Goal: Contribute content

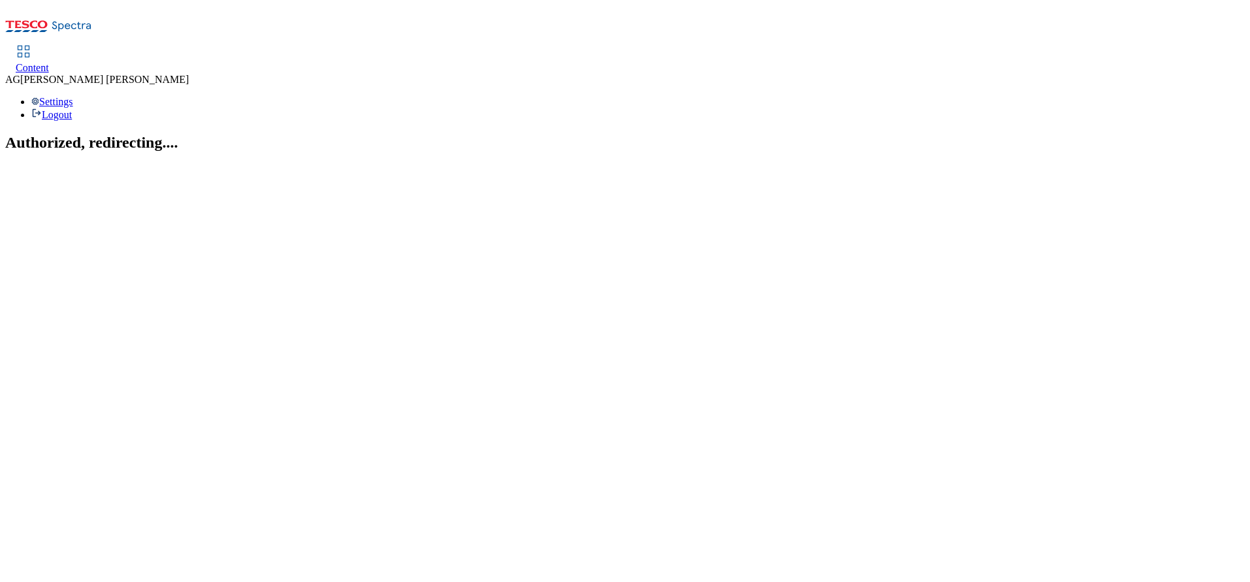
click at [49, 62] on div "Content" at bounding box center [32, 68] width 33 height 12
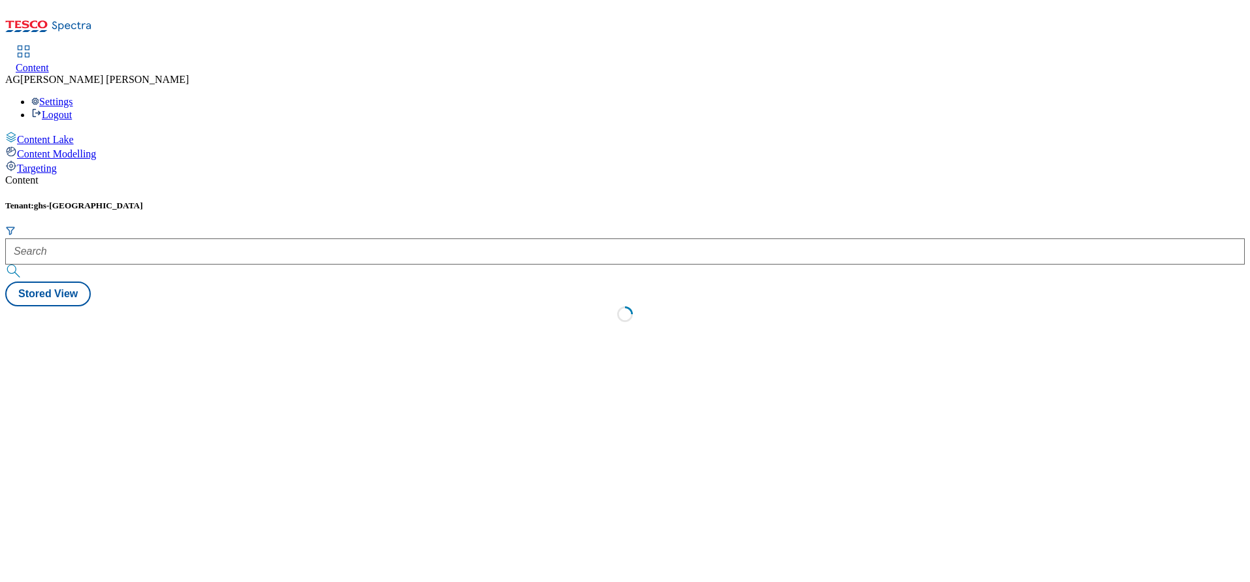
click at [49, 62] on div "Content" at bounding box center [32, 68] width 33 height 12
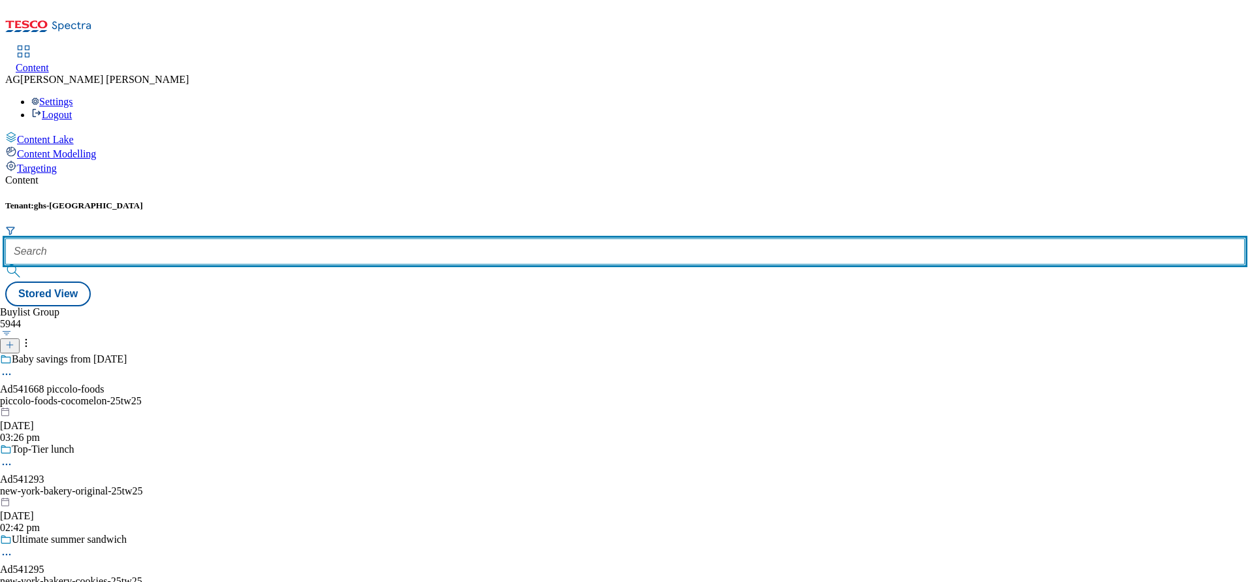
click at [296, 238] on input "text" at bounding box center [624, 251] width 1239 height 26
paste input "marketplace-deals"
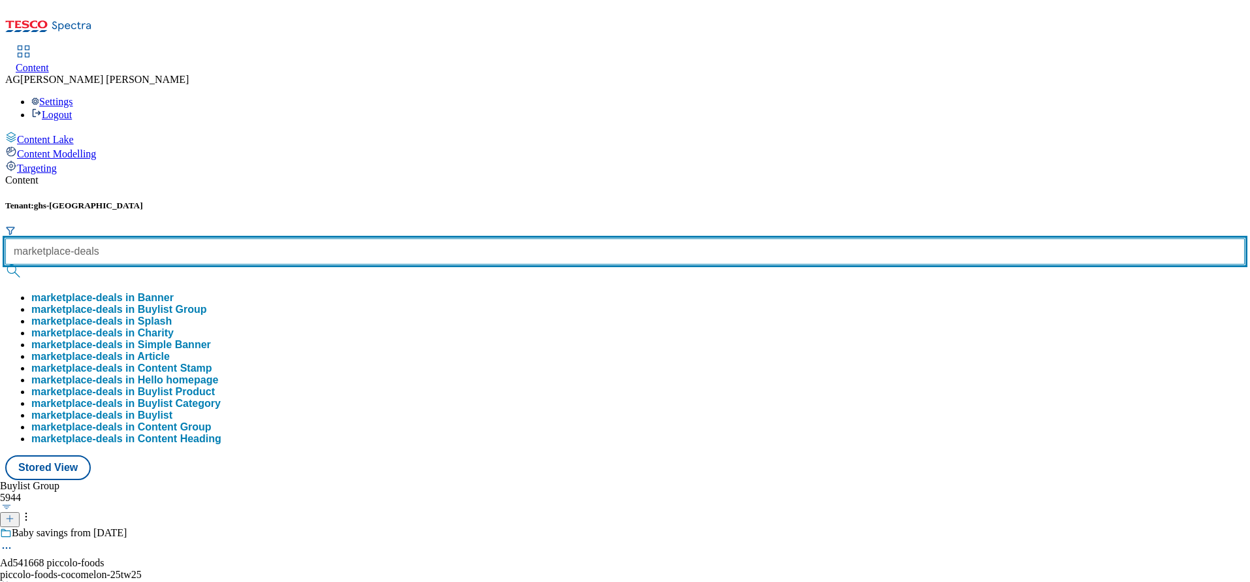
type input "marketplace-deals"
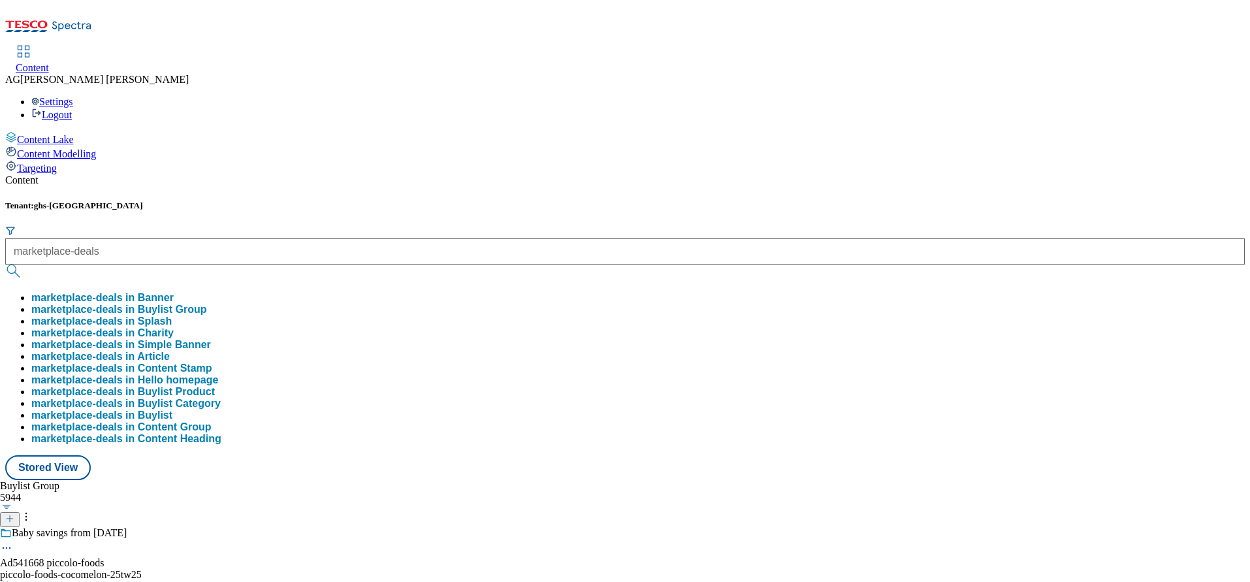
click at [207, 304] on button "marketplace-deals in Buylist Group" at bounding box center [119, 310] width 176 height 12
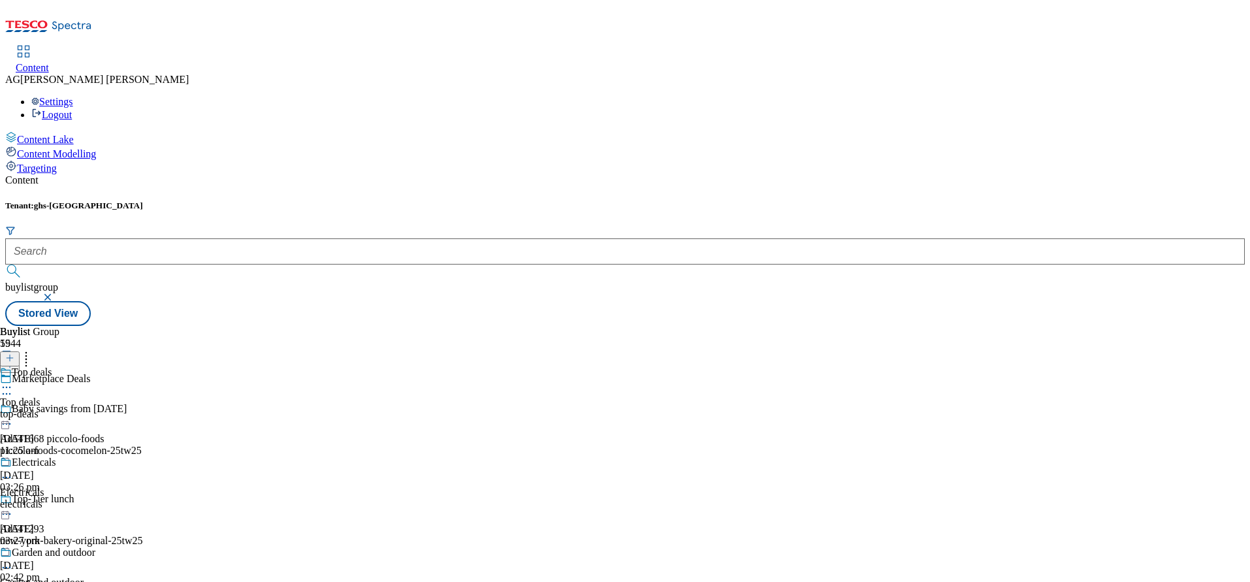
scroll to position [568, 0]
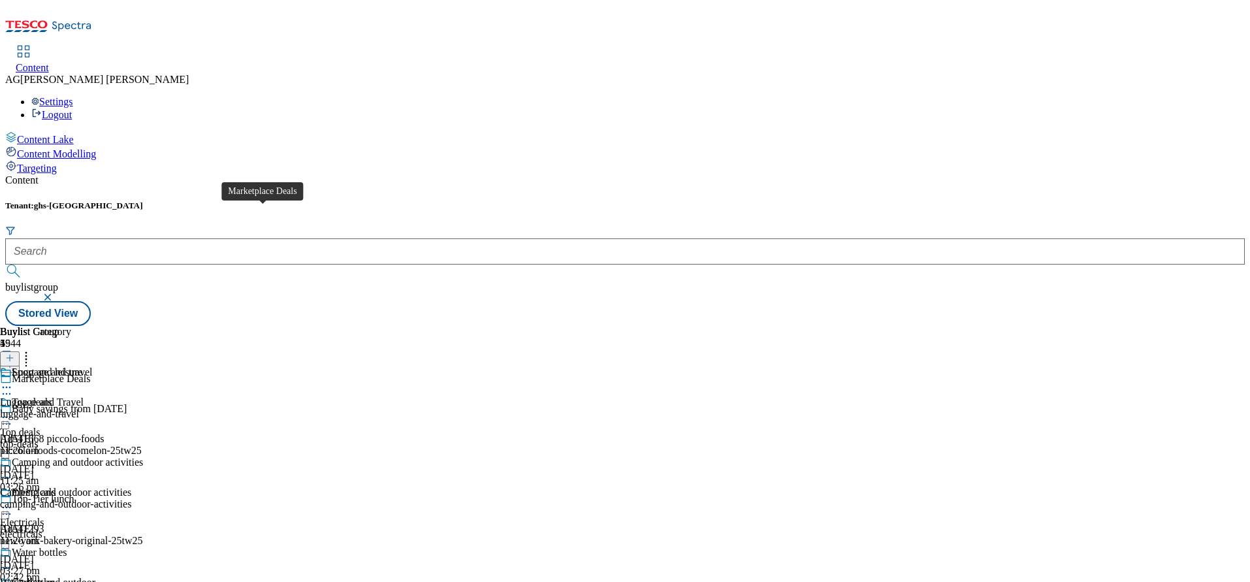
click at [90, 373] on span "Marketplace Deals" at bounding box center [51, 380] width 78 height 14
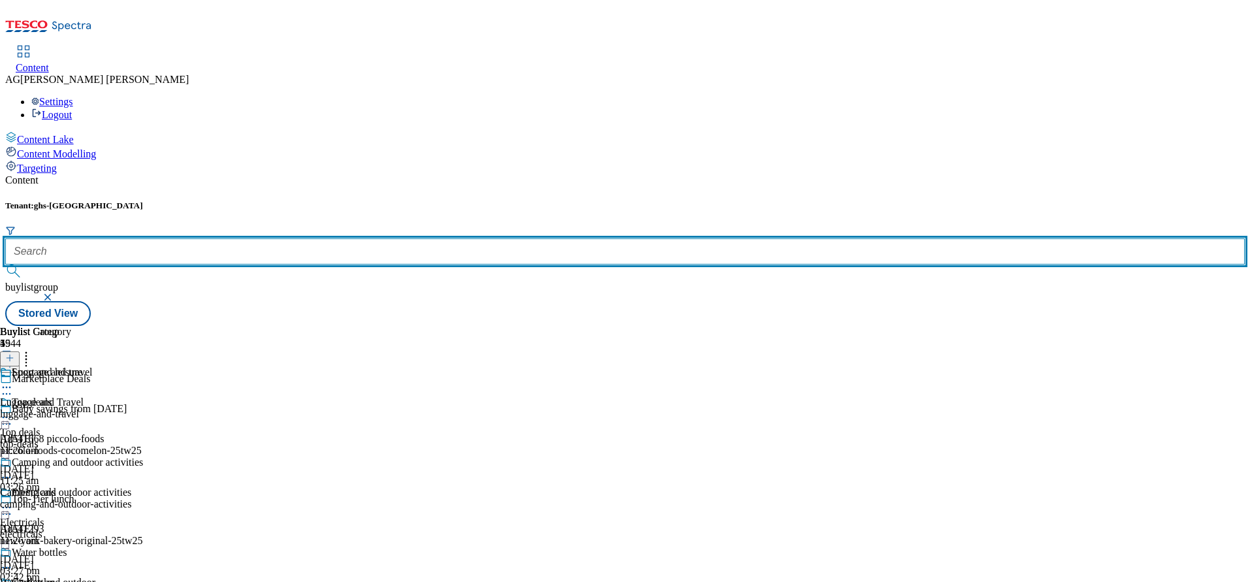
paste input "marketplace-deals"
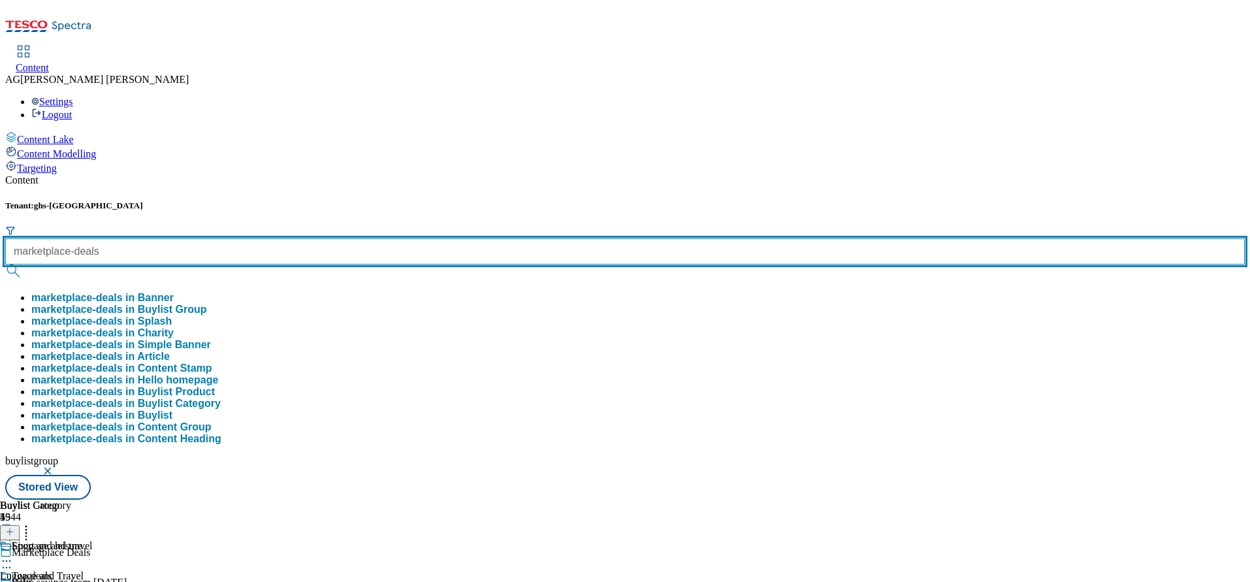
type input "marketplace-deals"
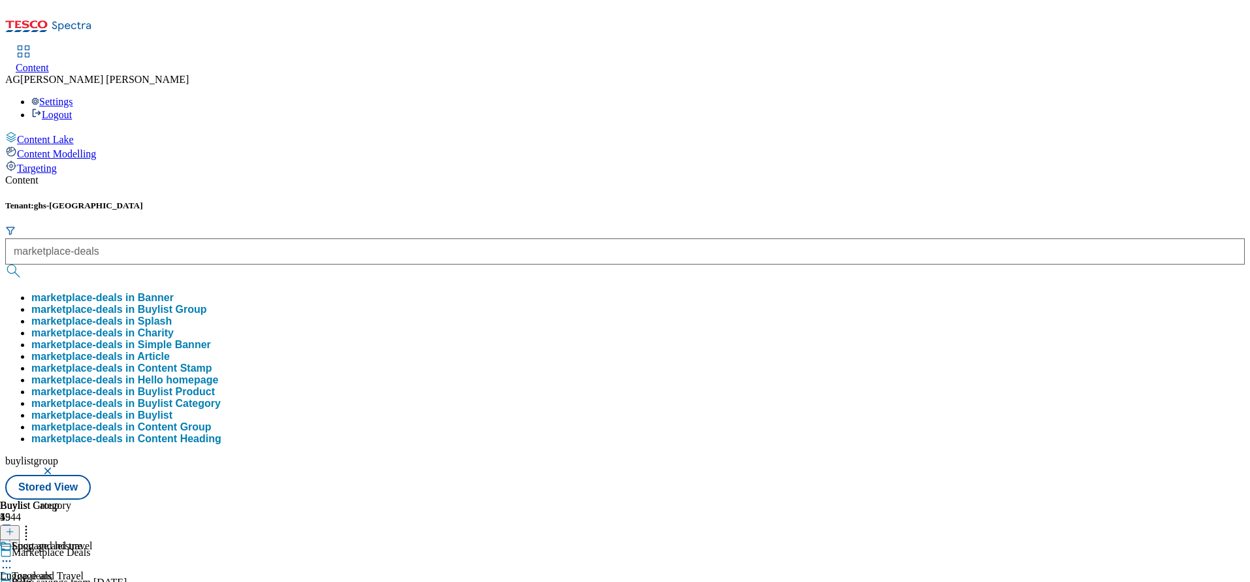
click at [207, 304] on button "marketplace-deals in Buylist Group" at bounding box center [119, 310] width 176 height 12
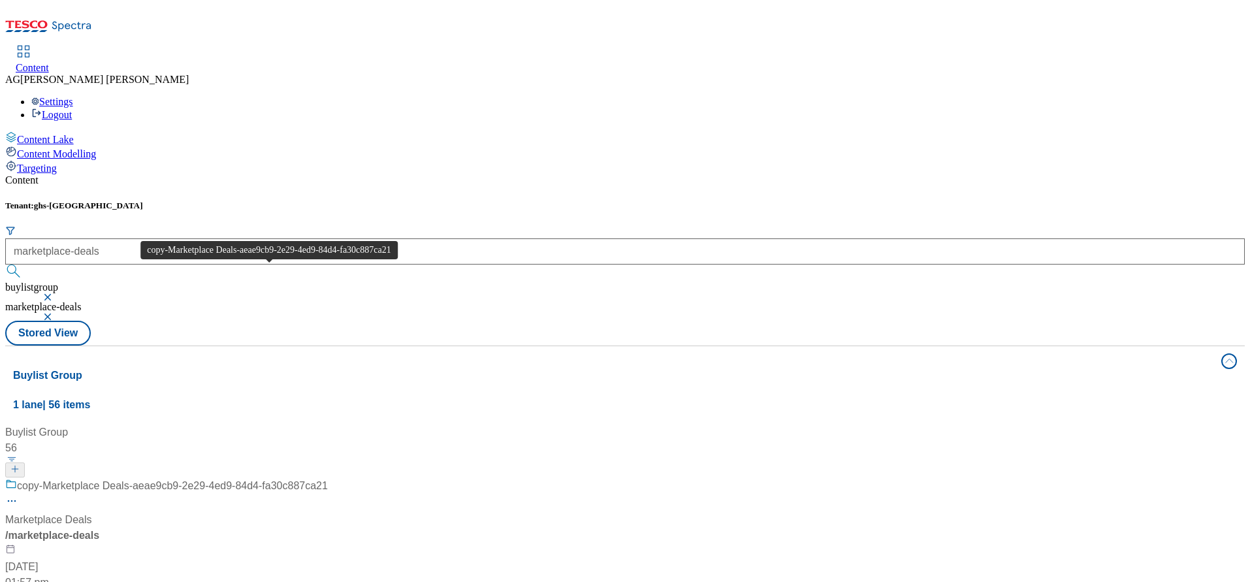
click at [277, 478] on div "copy-Marketplace Deals-aeae9cb9-2e29-4ed9-84d4-fa30c887ca21" at bounding box center [172, 486] width 311 height 16
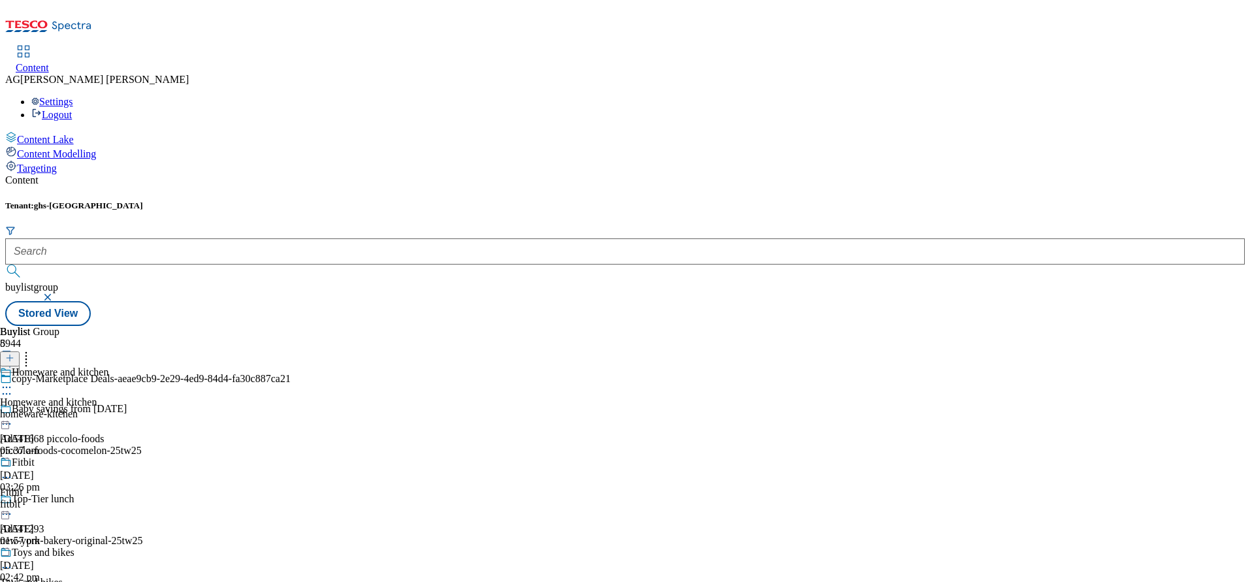
scroll to position [667, 0]
click at [55, 293] on button "button" at bounding box center [48, 297] width 13 height 8
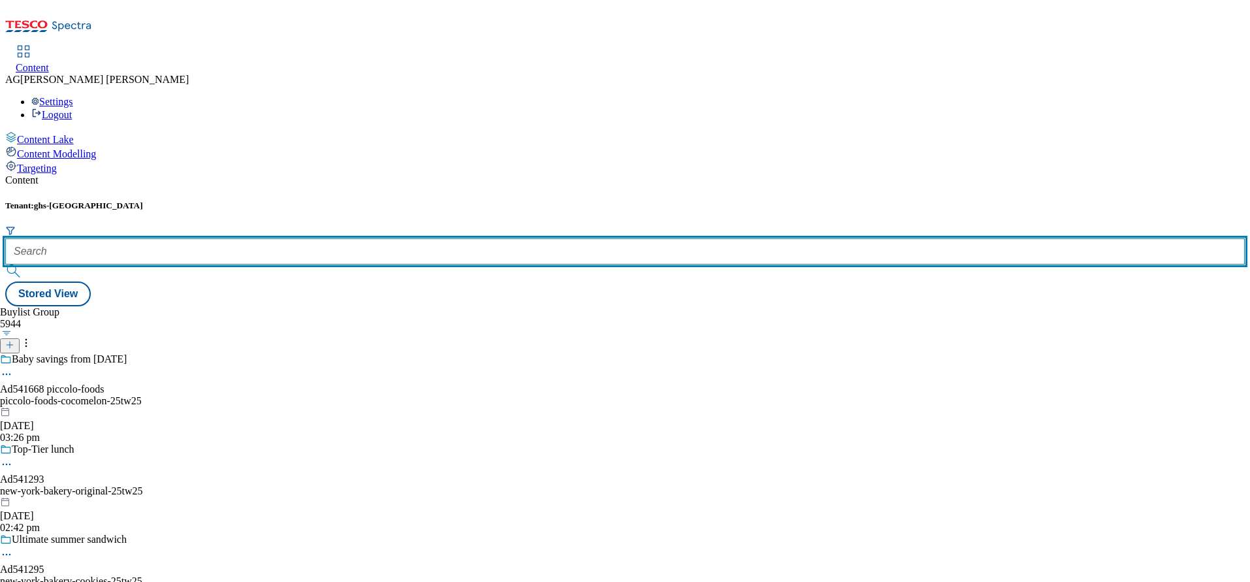
paste input "marketplace-deals"
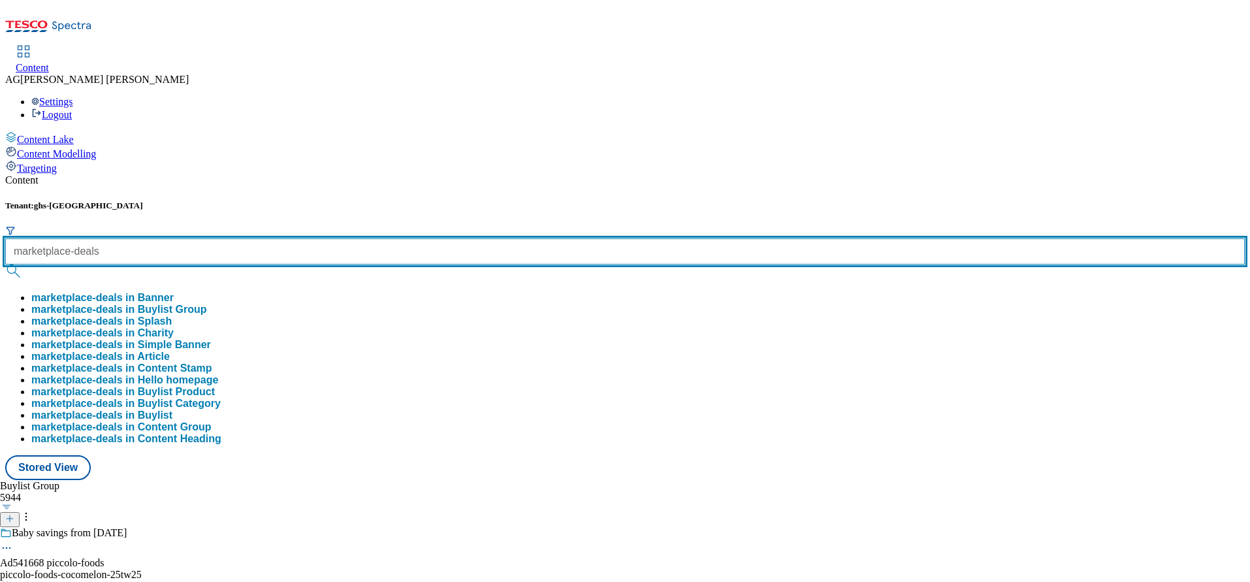
type input "marketplace-deals"
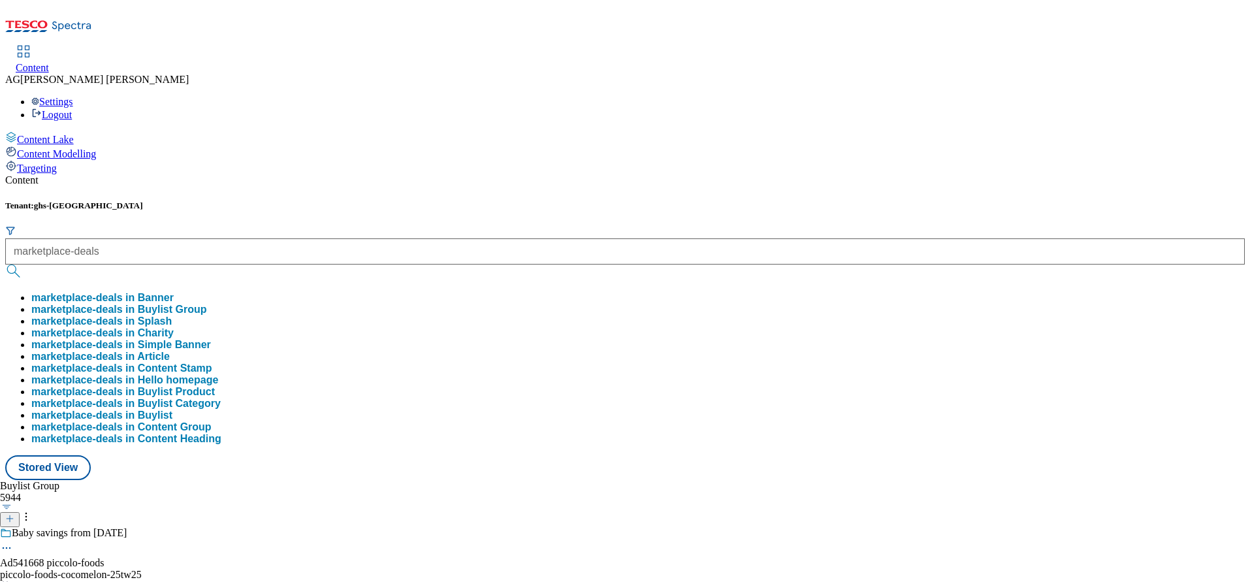
click at [207, 304] on button "marketplace-deals in Buylist Group" at bounding box center [119, 310] width 176 height 12
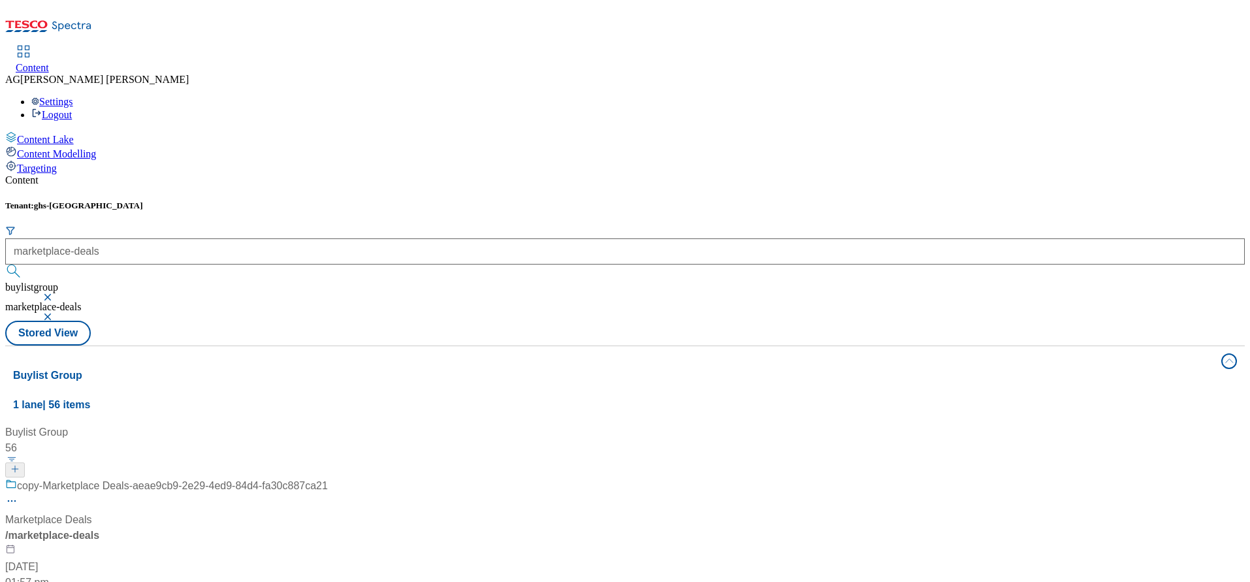
scroll to position [98, 0]
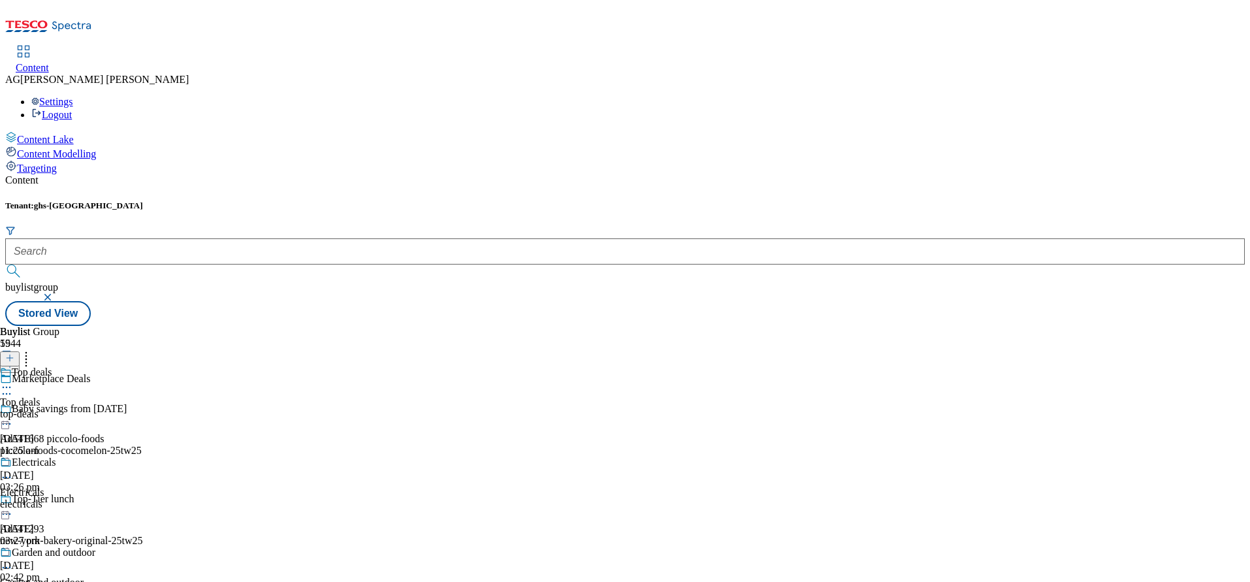
scroll to position [588, 0]
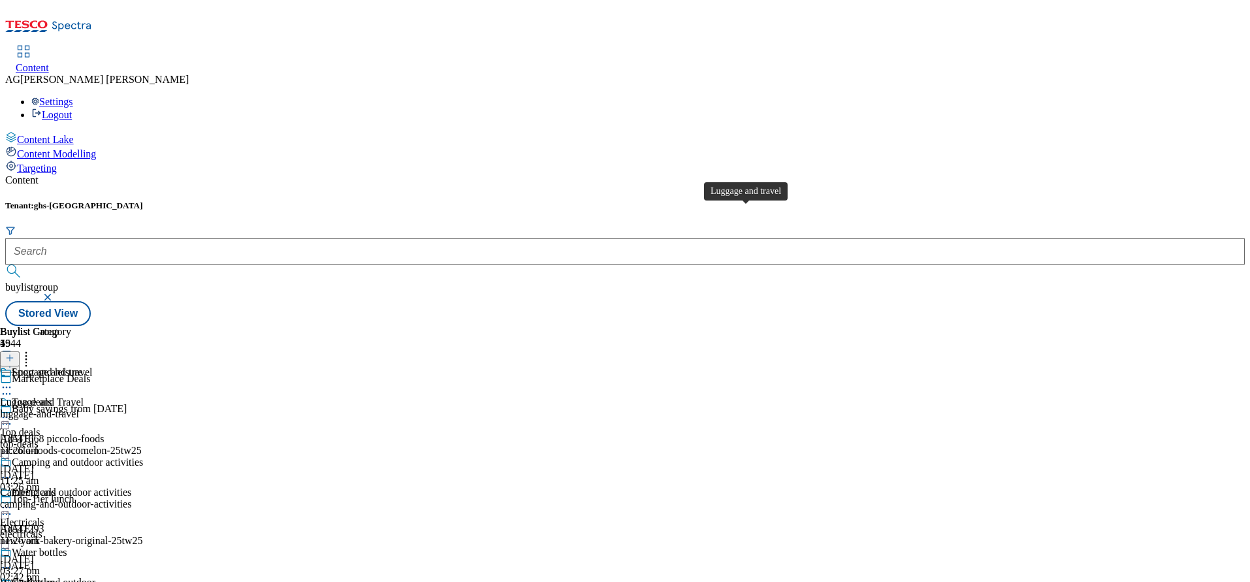
click at [93, 366] on div "Luggage and travel" at bounding box center [52, 372] width 81 height 12
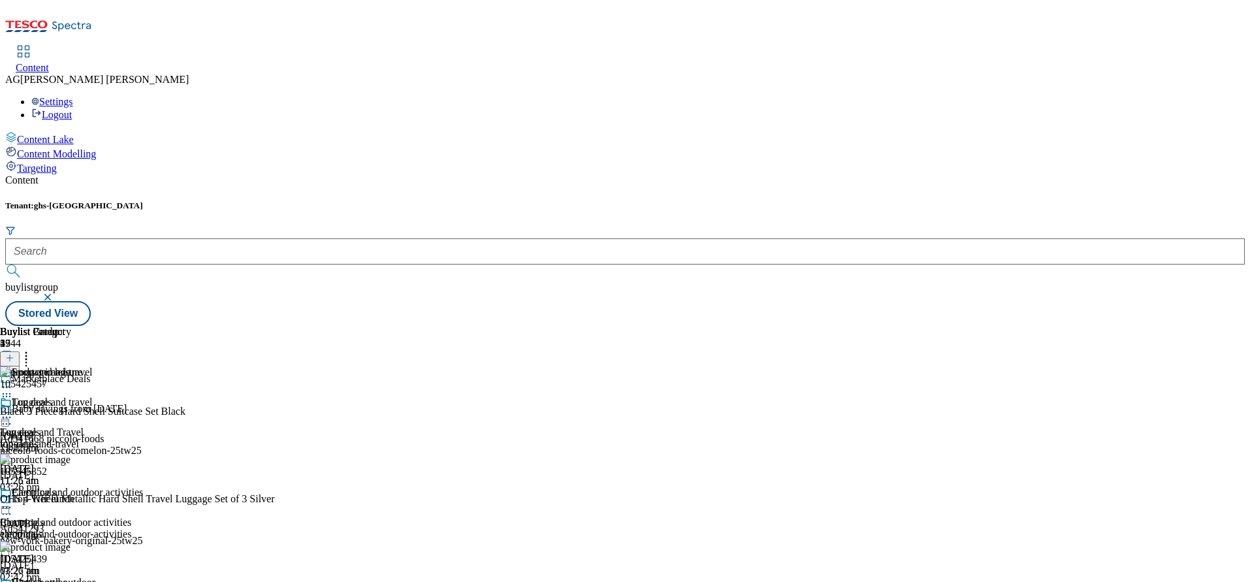
click at [13, 411] on icon at bounding box center [6, 417] width 13 height 13
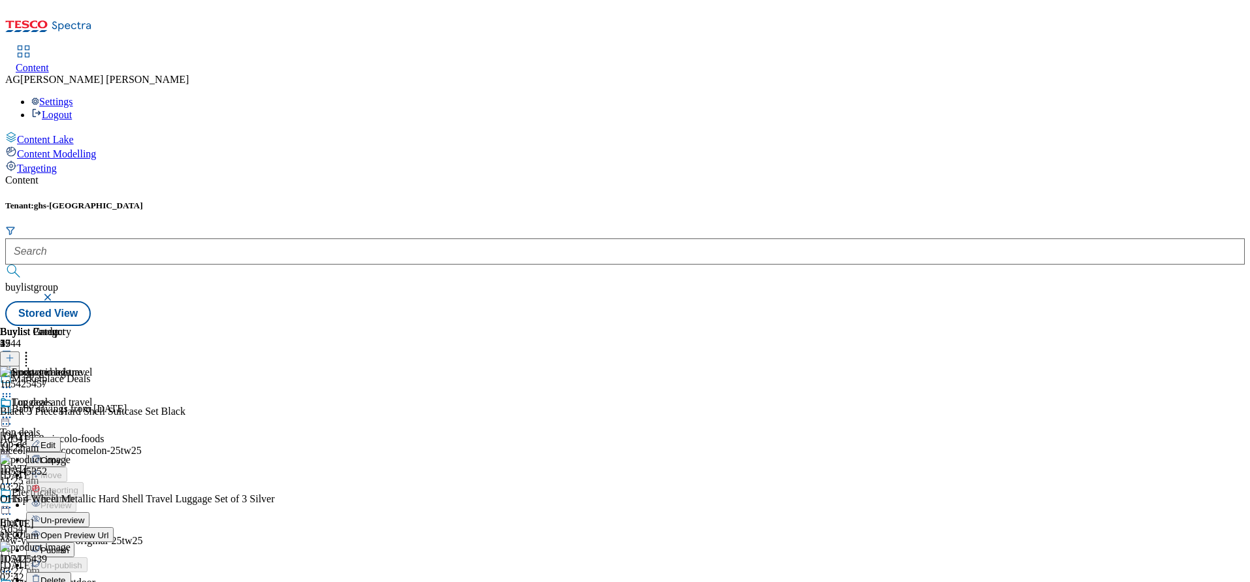
click at [69, 545] on span "Publish" at bounding box center [54, 550] width 29 height 10
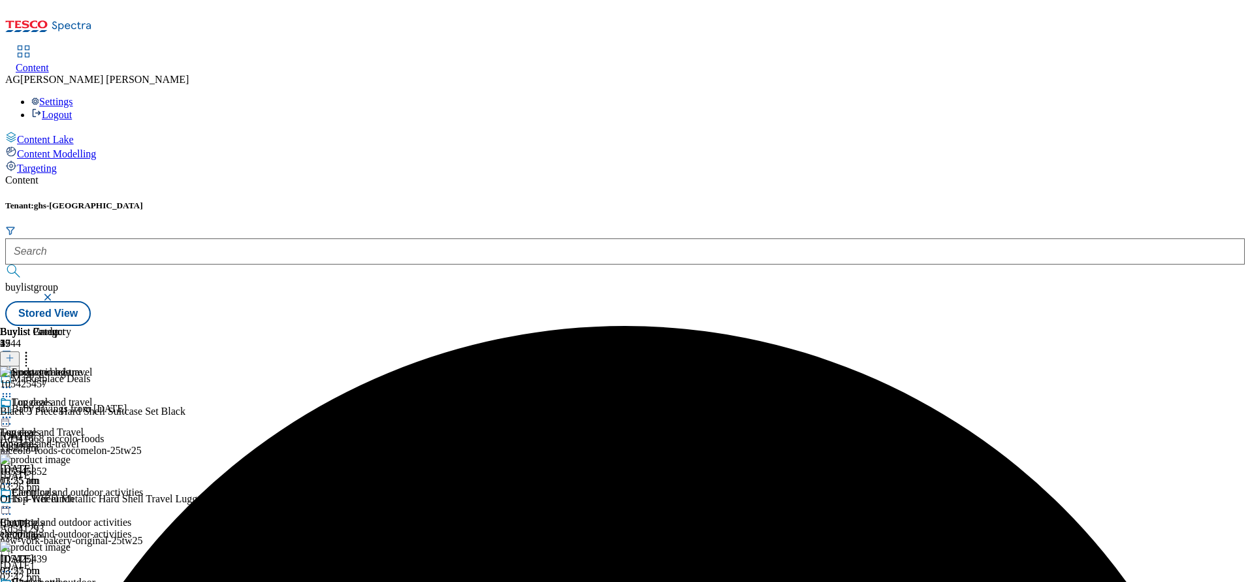
click at [13, 381] on icon at bounding box center [6, 387] width 13 height 13
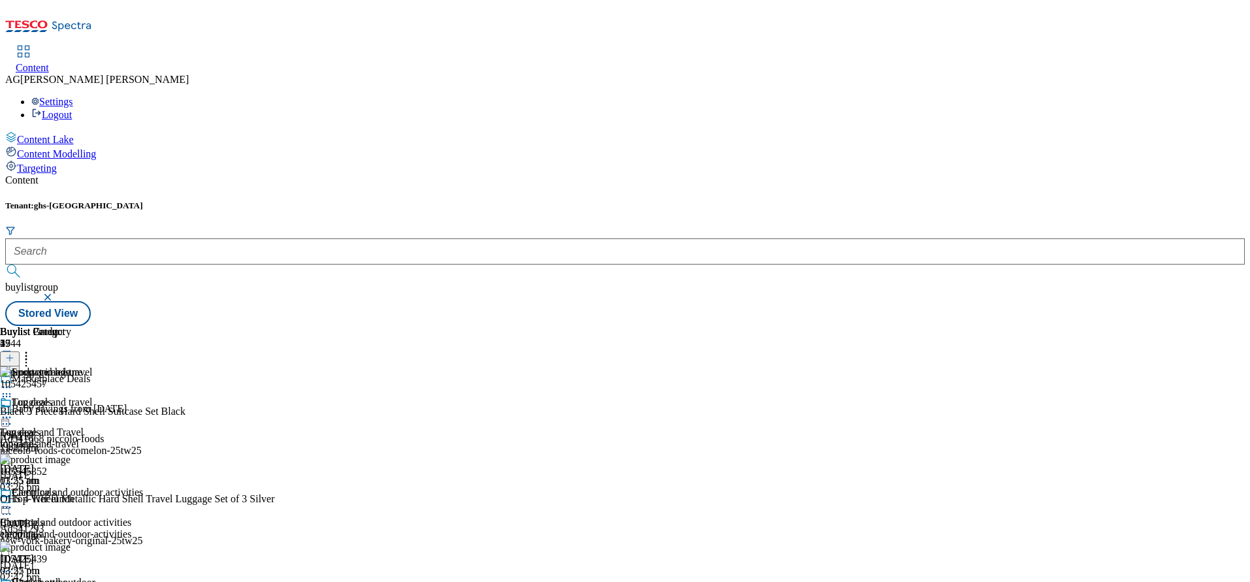
click at [14, 353] on icon at bounding box center [9, 357] width 9 height 9
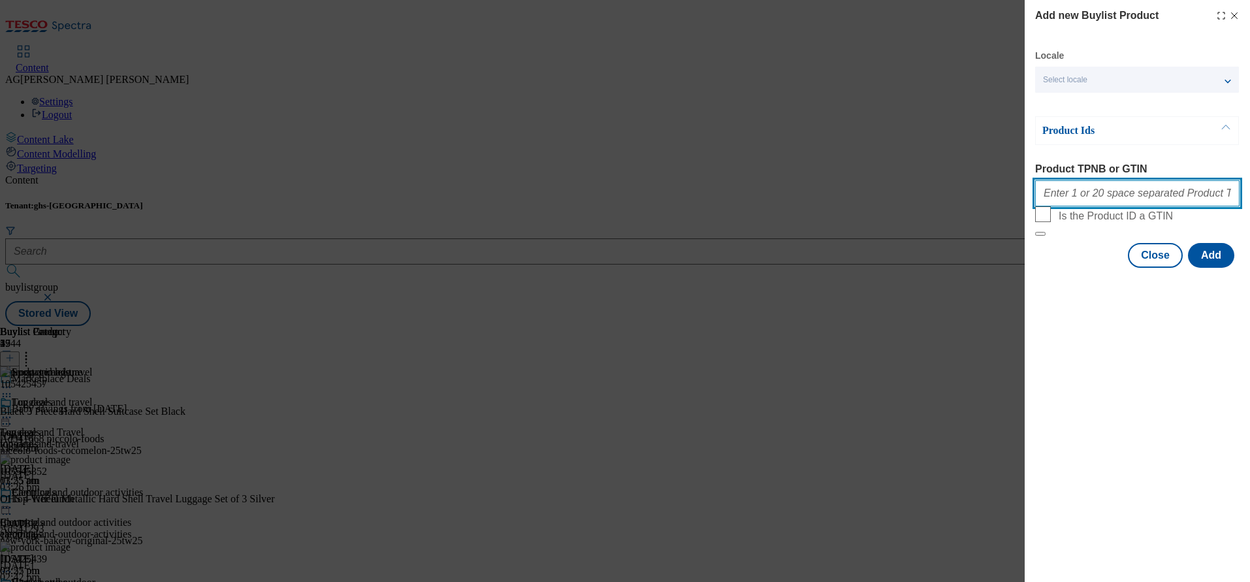
paste input "marketplace-deals"
type input "marketplace-deals"
drag, startPoint x: 1149, startPoint y: 197, endPoint x: 904, endPoint y: 180, distance: 245.5
click at [904, 180] on div "Add new Buylist Product Locale Select locale English Welsh Product Ids Product …" at bounding box center [625, 291] width 1250 height 582
paste input "106052442 106052432 106052429 105425457 105425440 106005903 105425439"
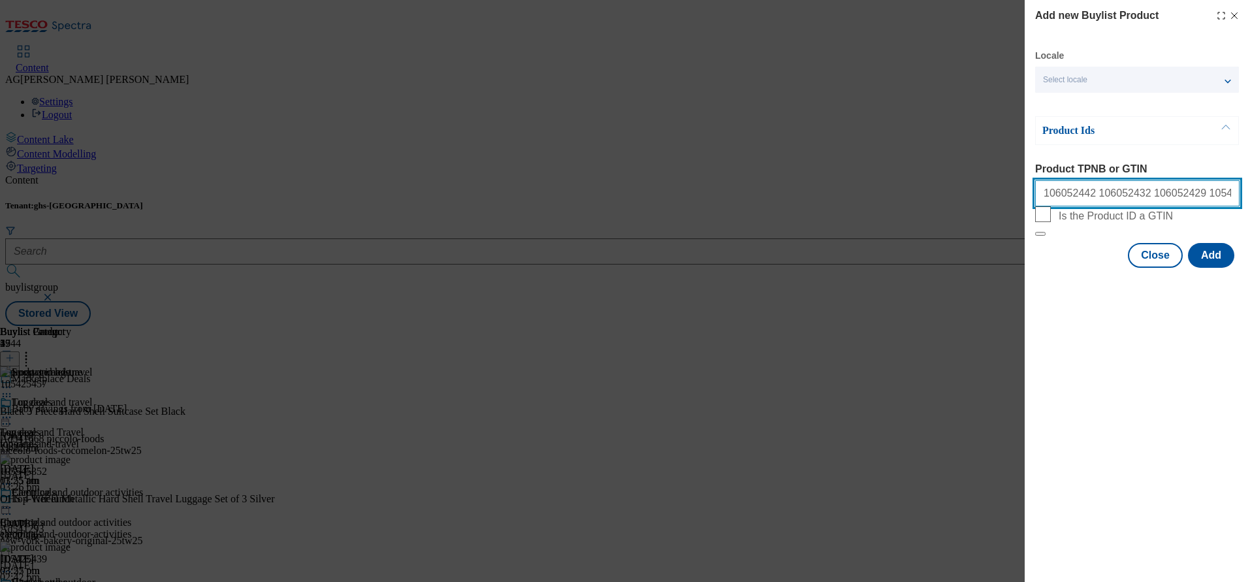
scroll to position [0, 92]
type input "106052442 106052432 106052429 105425457 105425440 106005903 105425439"
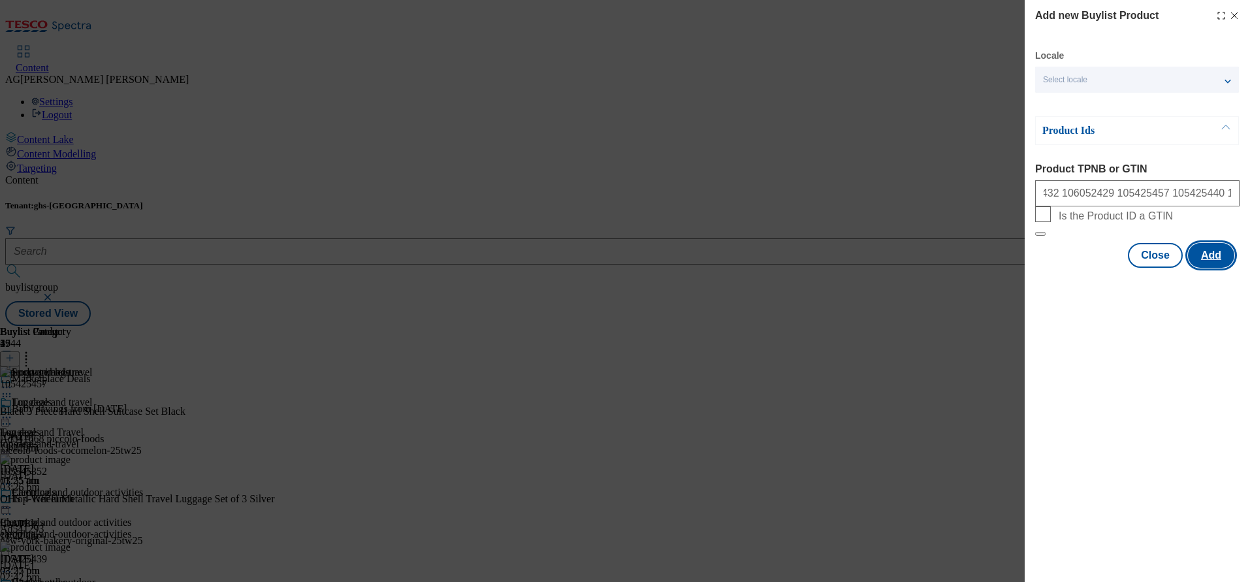
click at [1224, 268] on button "Add" at bounding box center [1211, 255] width 46 height 25
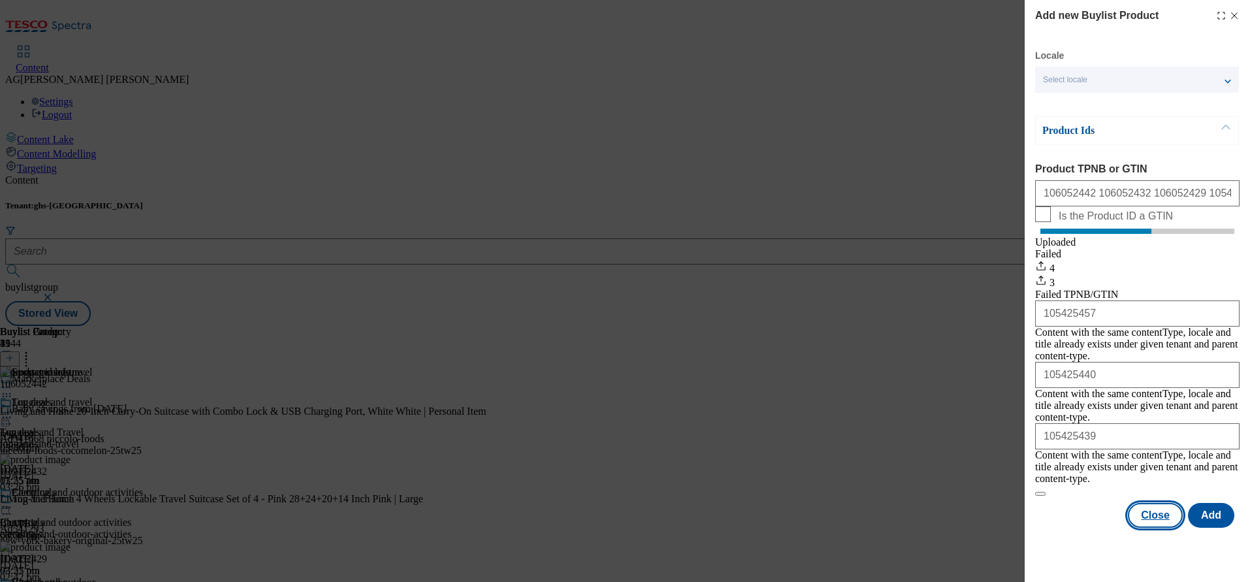
click at [1169, 507] on button "Close" at bounding box center [1155, 515] width 55 height 25
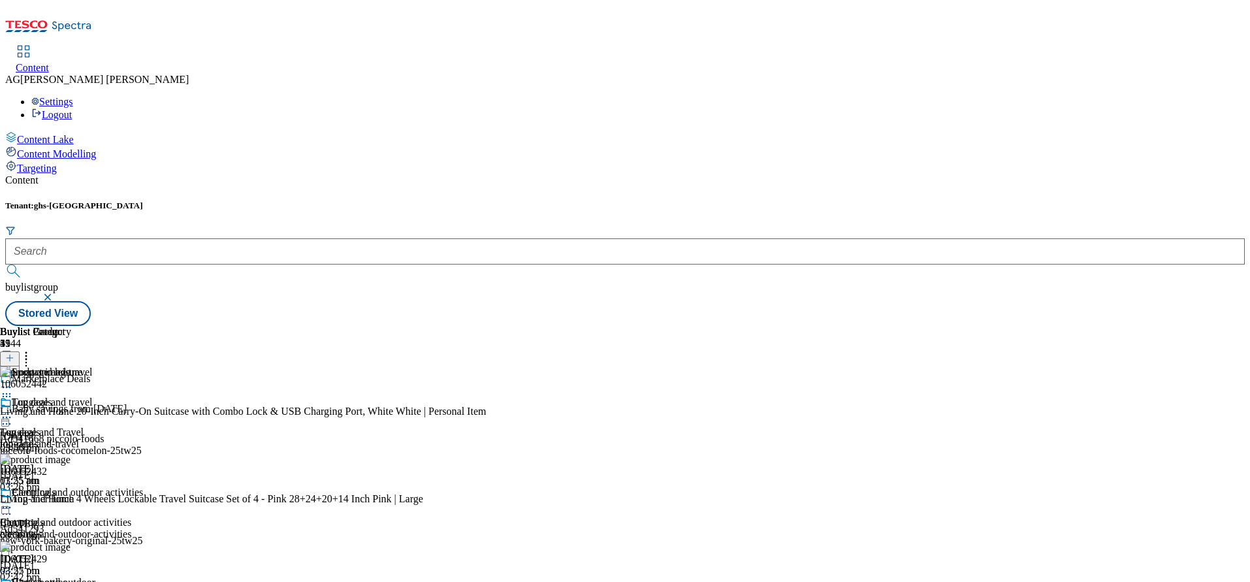
scroll to position [98, 0]
click at [13, 411] on icon at bounding box center [6, 417] width 13 height 13
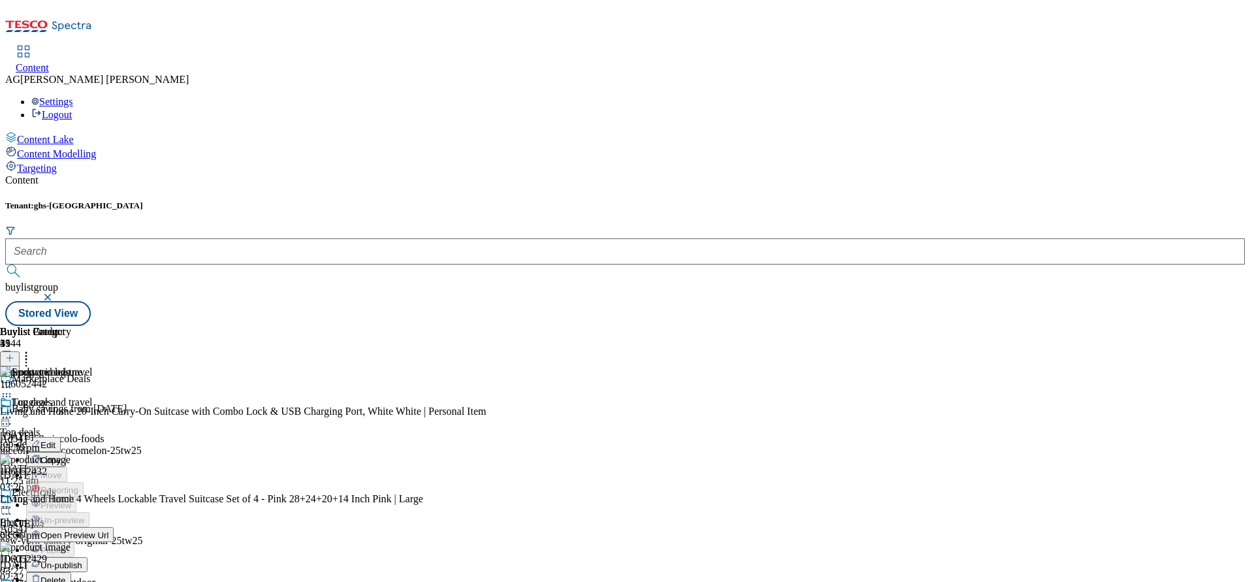
click at [108, 530] on span "Open Preview Url" at bounding box center [74, 535] width 68 height 10
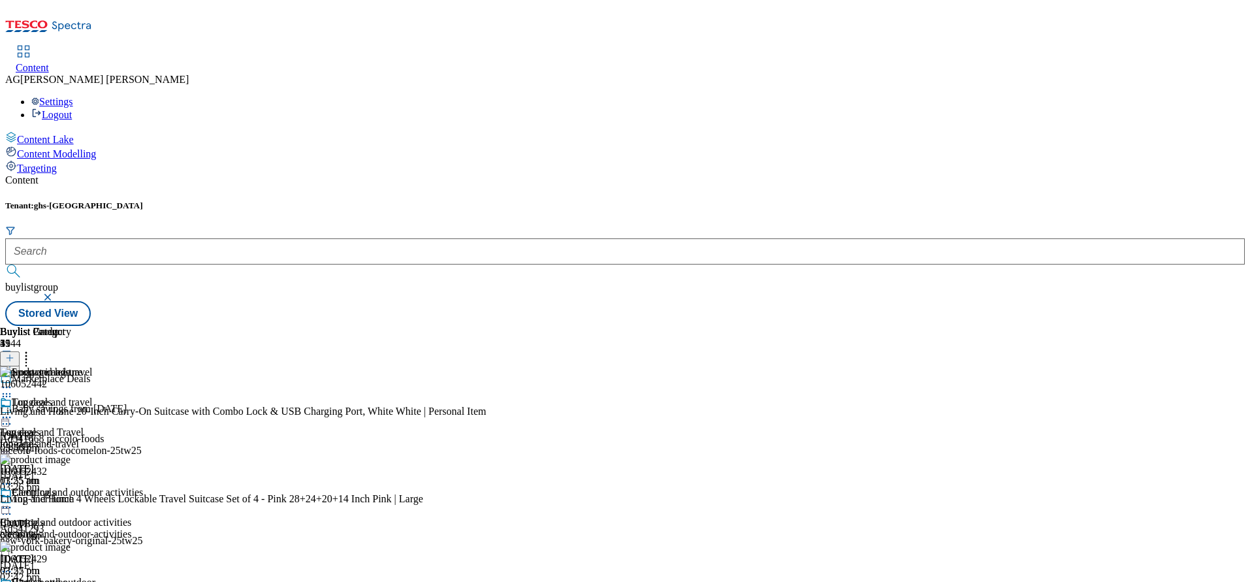
scroll to position [0, 0]
click at [13, 381] on icon at bounding box center [6, 387] width 13 height 13
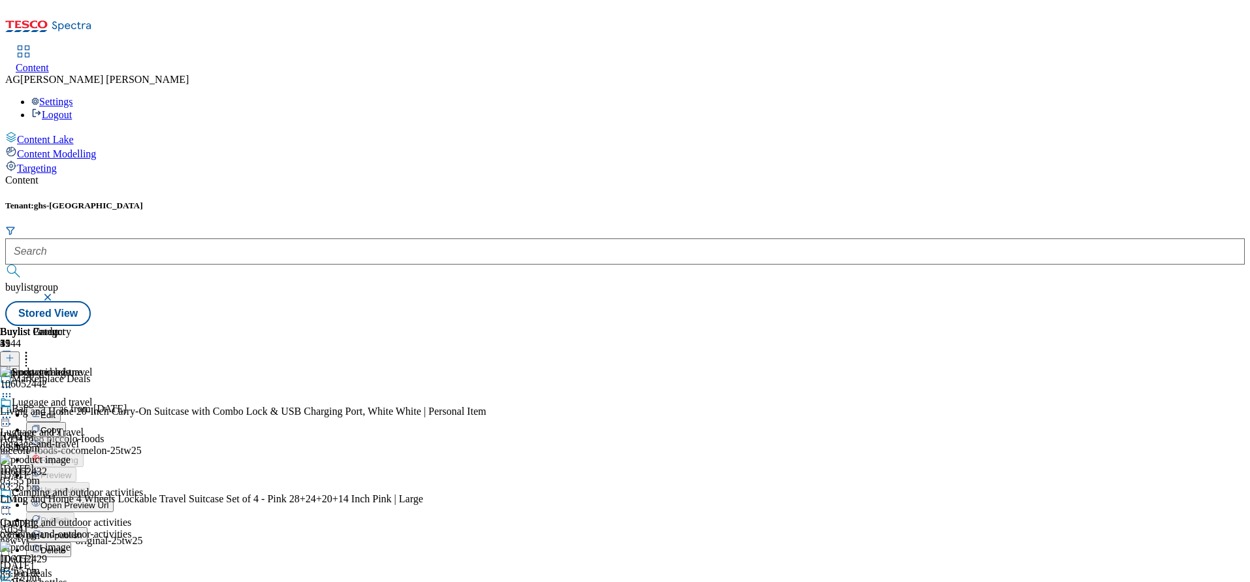
click at [143, 396] on div "Luggage and travel Luggage and Travel luggage-and-travel [DATE] 03:55 pm" at bounding box center [71, 441] width 143 height 90
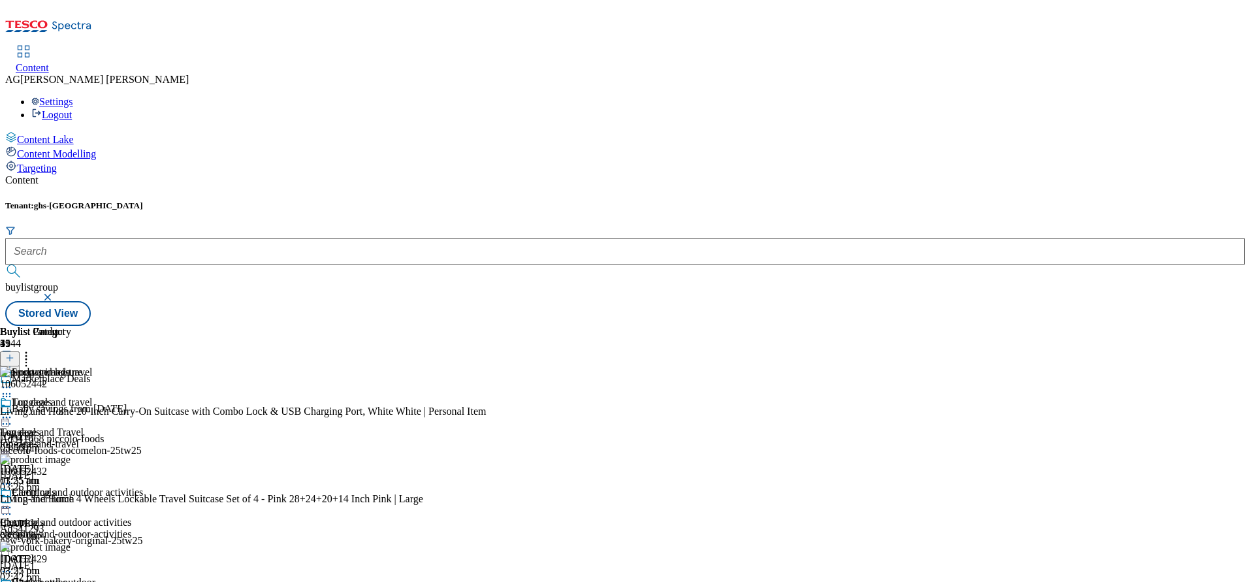
click at [143, 396] on div "Luggage and travel Luggage and Travel luggage-and-travel [DATE] 03:55 pm" at bounding box center [71, 441] width 143 height 90
click at [143, 396] on div "Luggage and travel" at bounding box center [71, 411] width 143 height 30
click at [13, 411] on icon at bounding box center [6, 417] width 13 height 13
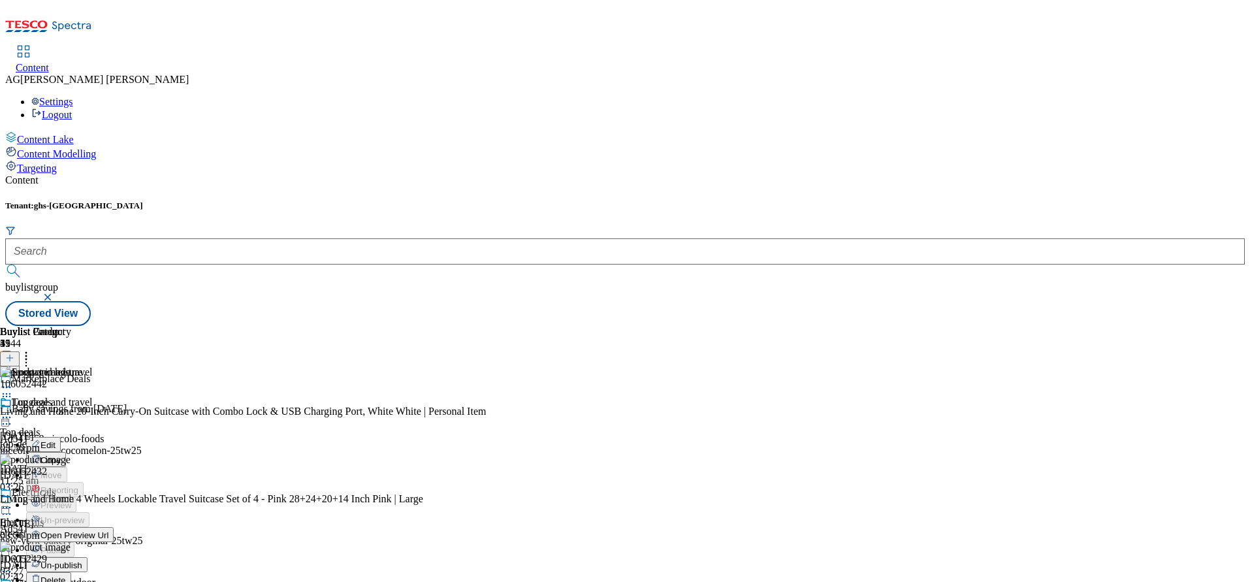
click at [61, 437] on button "Edit" at bounding box center [43, 444] width 35 height 15
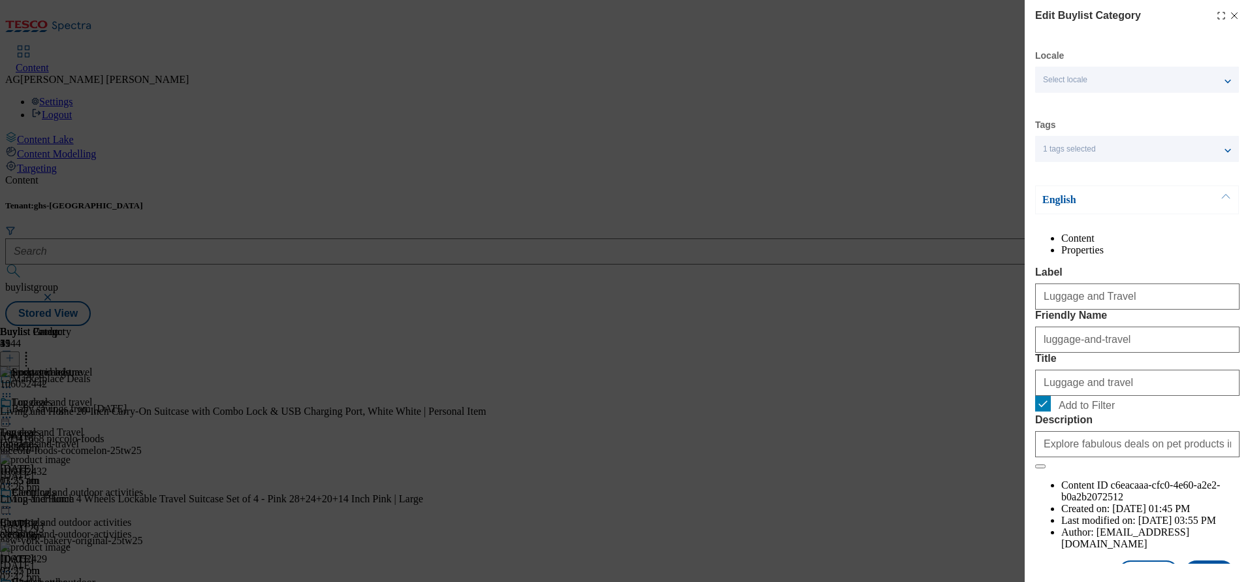
scroll to position [76, 0]
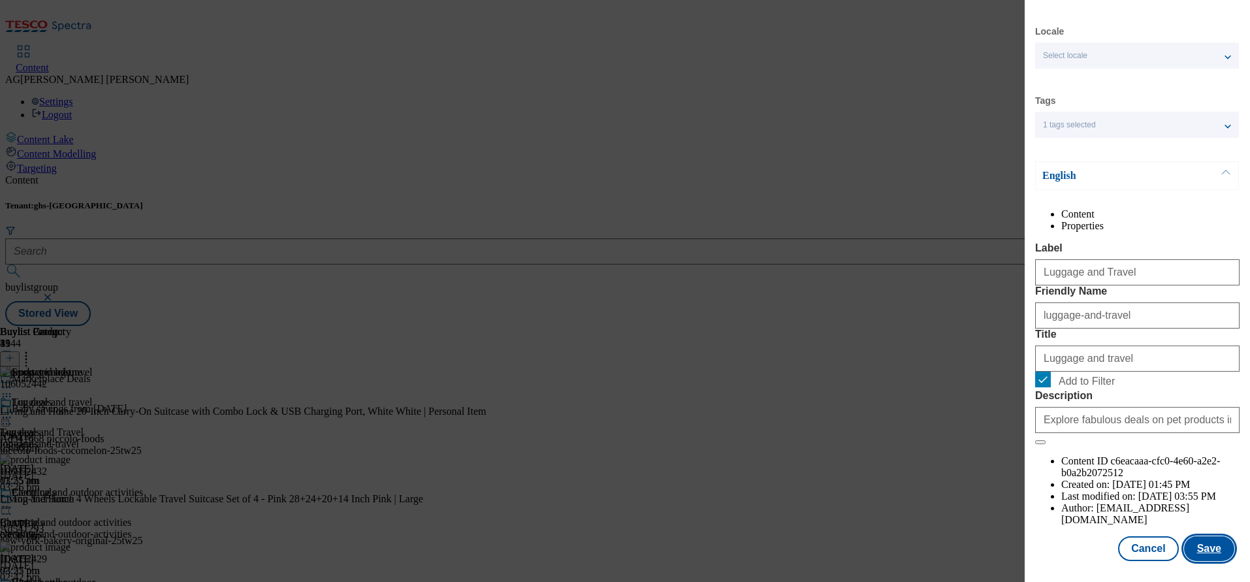
click at [1184, 536] on button "Save" at bounding box center [1209, 548] width 50 height 25
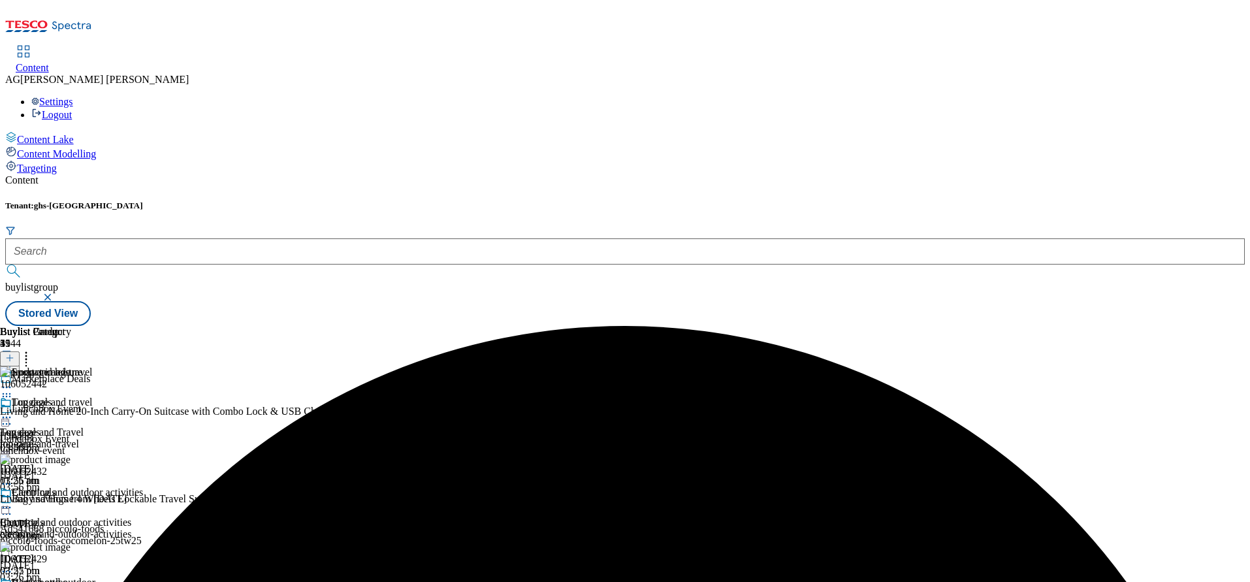
click at [13, 411] on icon at bounding box center [6, 417] width 13 height 13
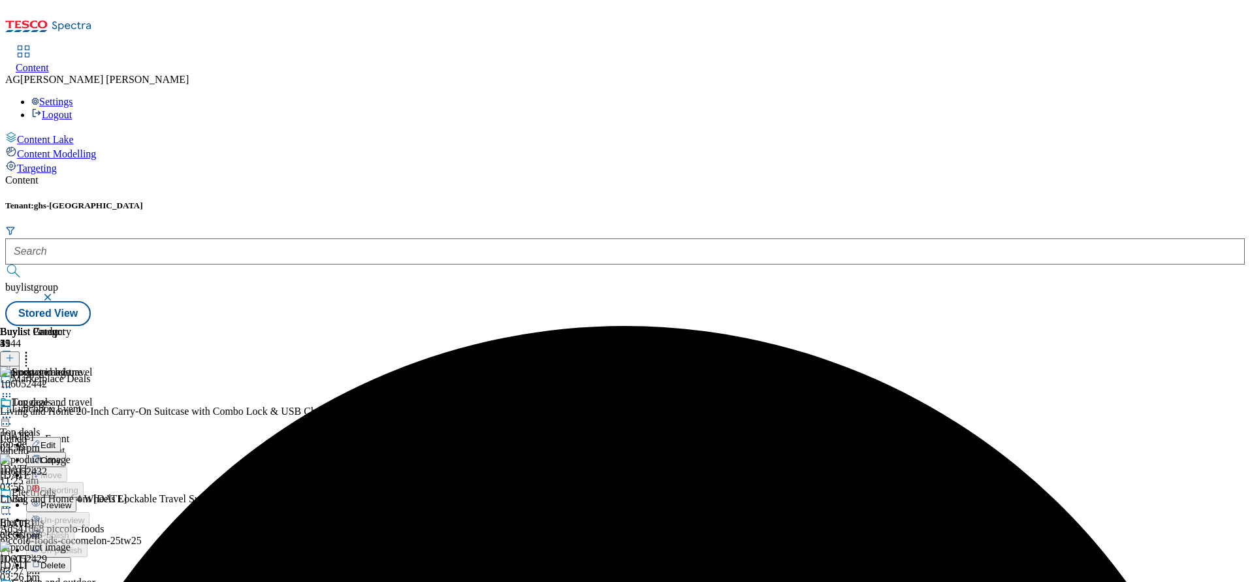
click at [71, 500] on span "Preview" at bounding box center [55, 505] width 31 height 10
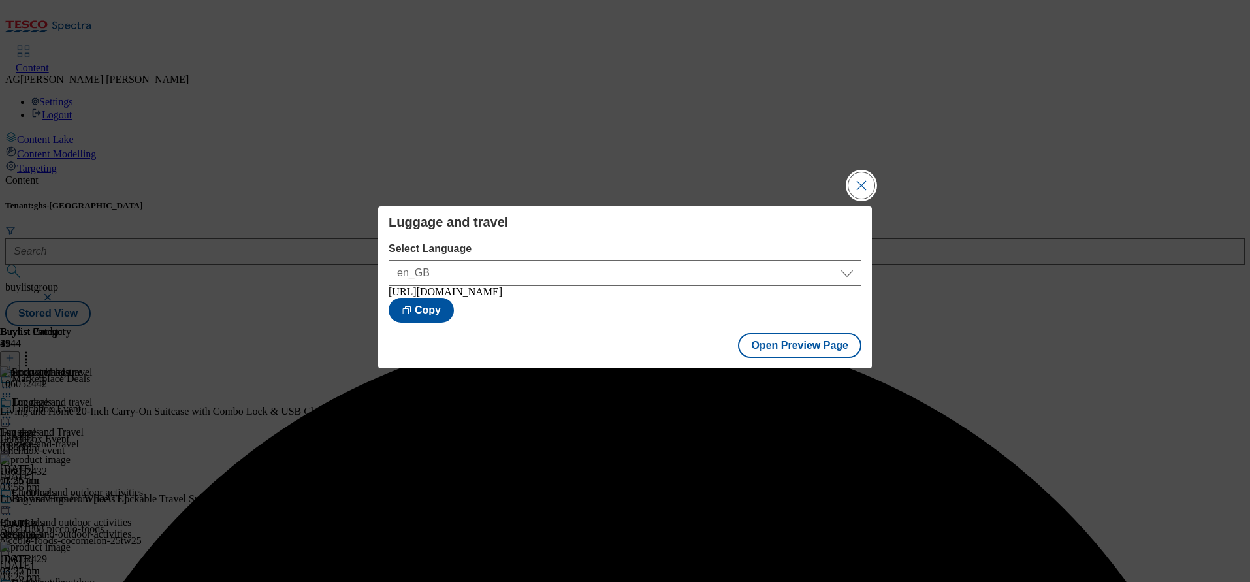
click at [866, 172] on button "Close Modal" at bounding box center [861, 185] width 26 height 26
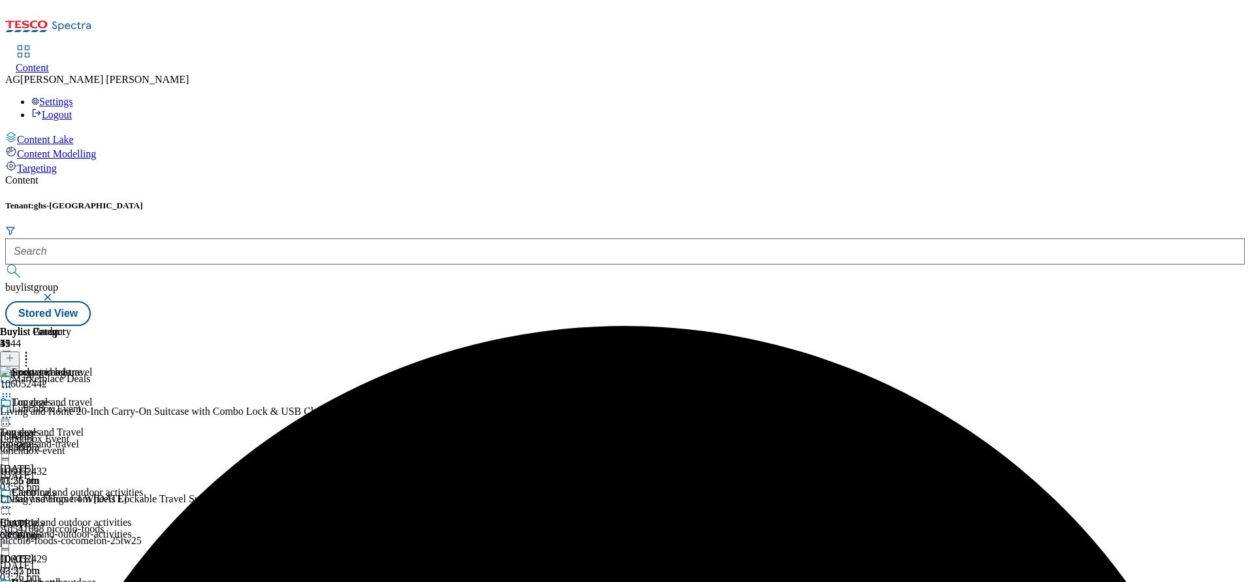
click at [143, 396] on div "Luggage and travel Luggage and Travel luggage-and-travel [DATE] 03:56 pm" at bounding box center [71, 441] width 143 height 90
click at [13, 411] on icon at bounding box center [6, 417] width 13 height 13
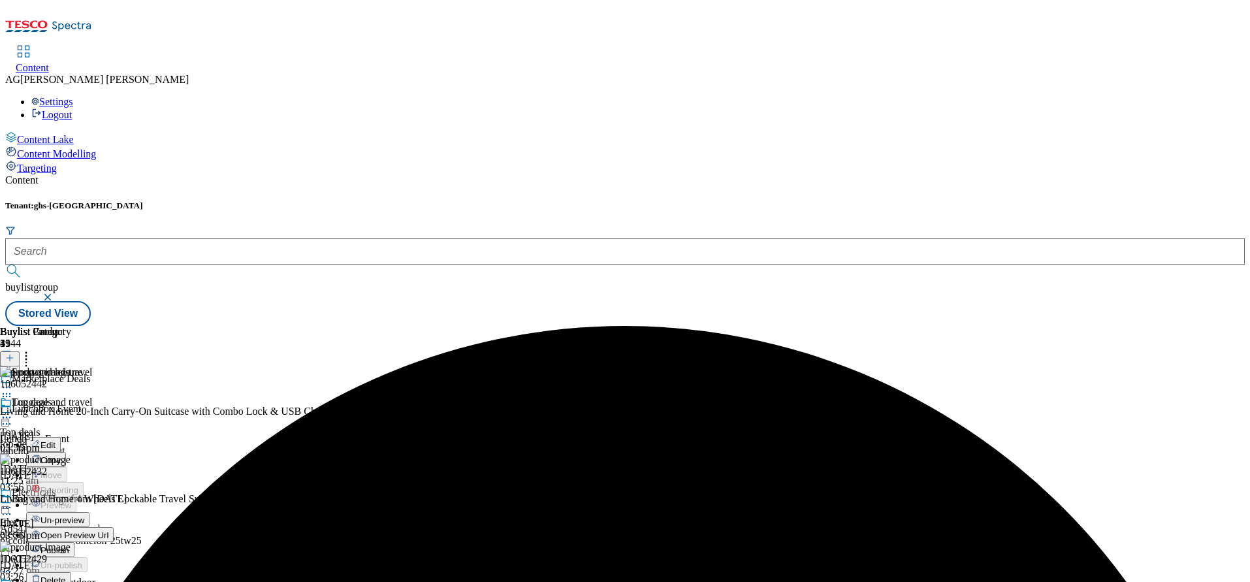
click at [74, 542] on button "Publish" at bounding box center [50, 549] width 48 height 15
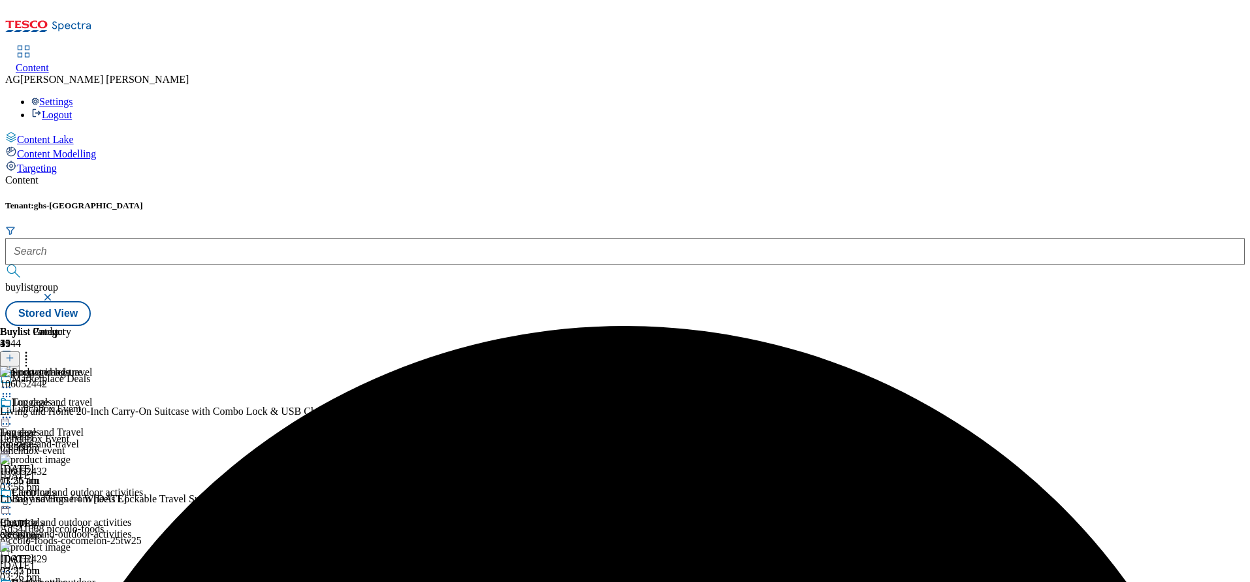
click at [13, 381] on icon at bounding box center [6, 387] width 13 height 13
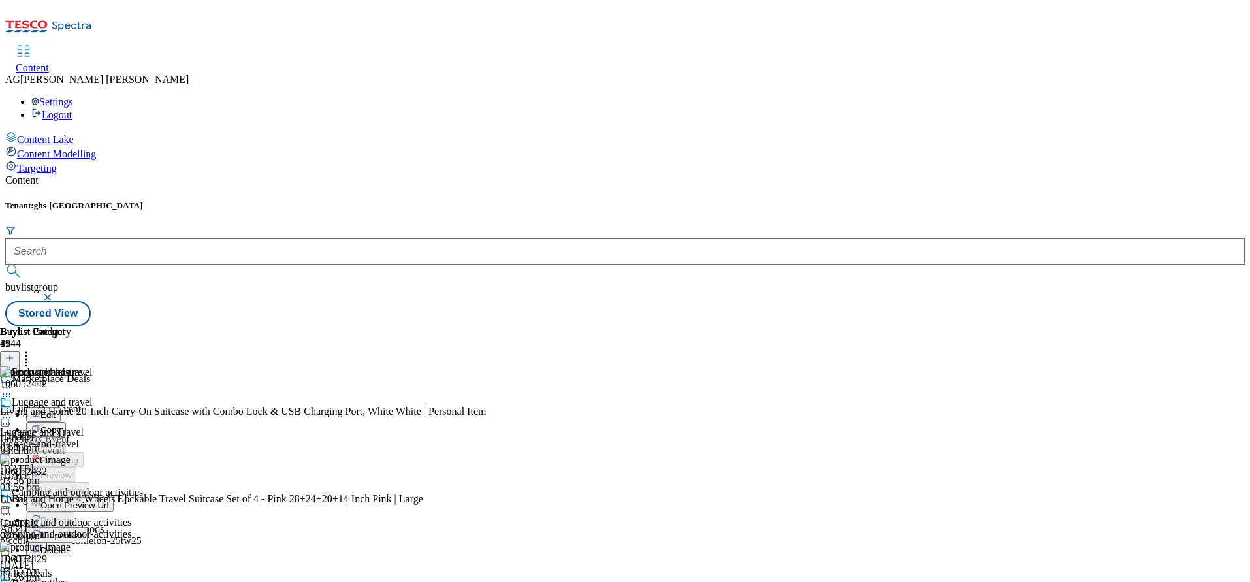
click at [114, 366] on div "Sport and leisure Edit Copy Move Reporting Preview Un-preview Open Preview Url …" at bounding box center [57, 461] width 114 height 191
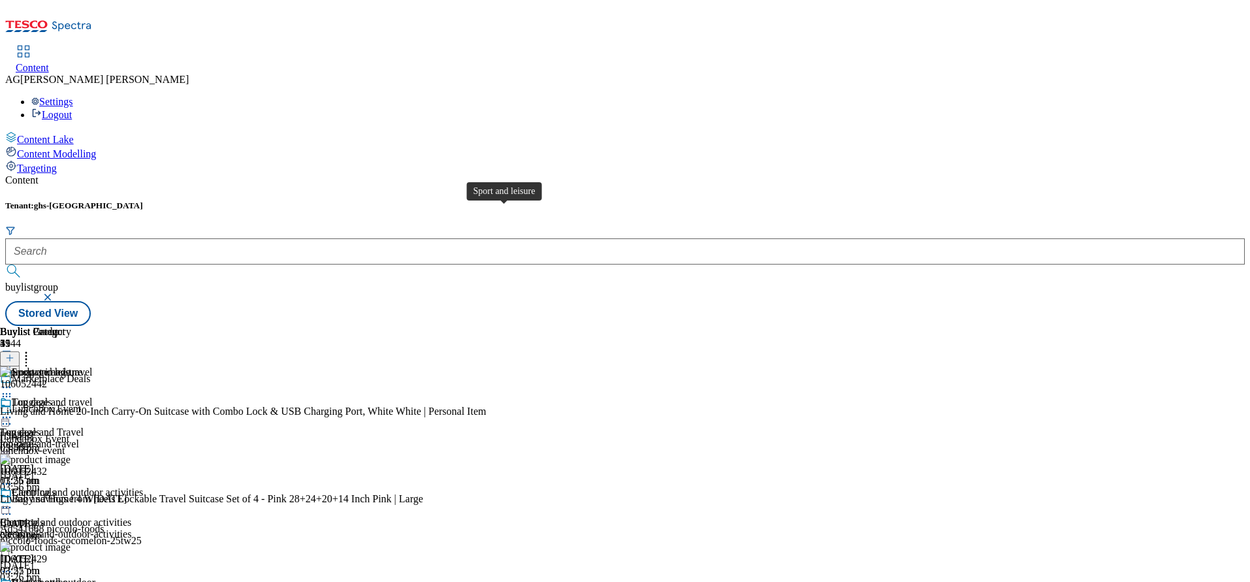
click at [82, 366] on span "Sport and leisure" at bounding box center [47, 373] width 71 height 14
